Goal: Transaction & Acquisition: Purchase product/service

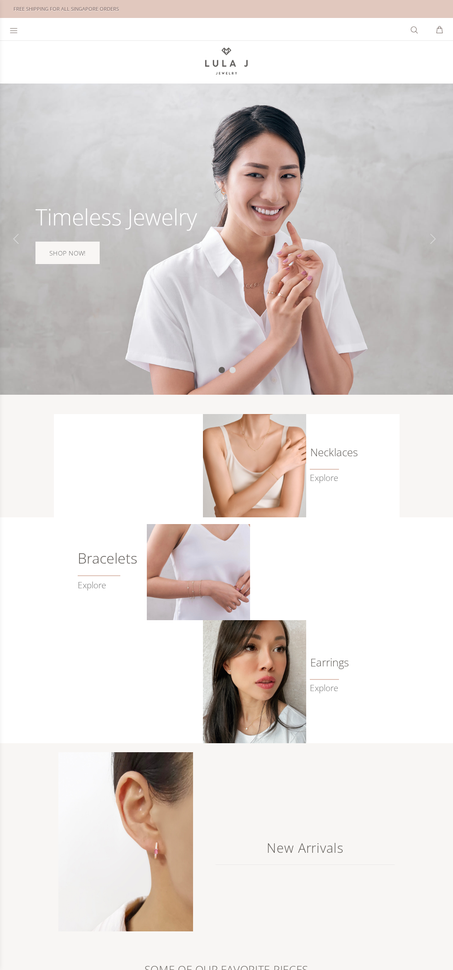
click at [66, 252] on link "SHOP NOW!" at bounding box center [67, 253] width 64 height 22
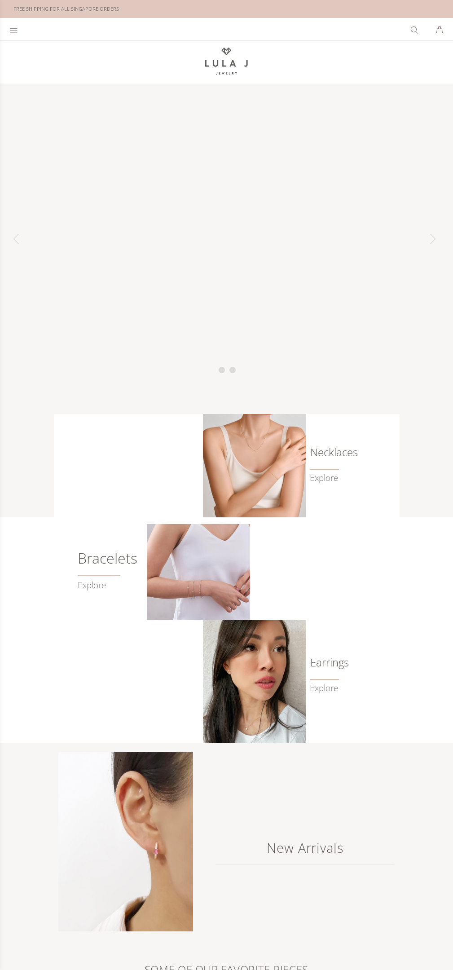
click at [324, 469] on span at bounding box center [324, 469] width 29 height 1
click at [98, 583] on link "Explore" at bounding box center [108, 580] width 60 height 21
